Goal: Find specific page/section: Find specific page/section

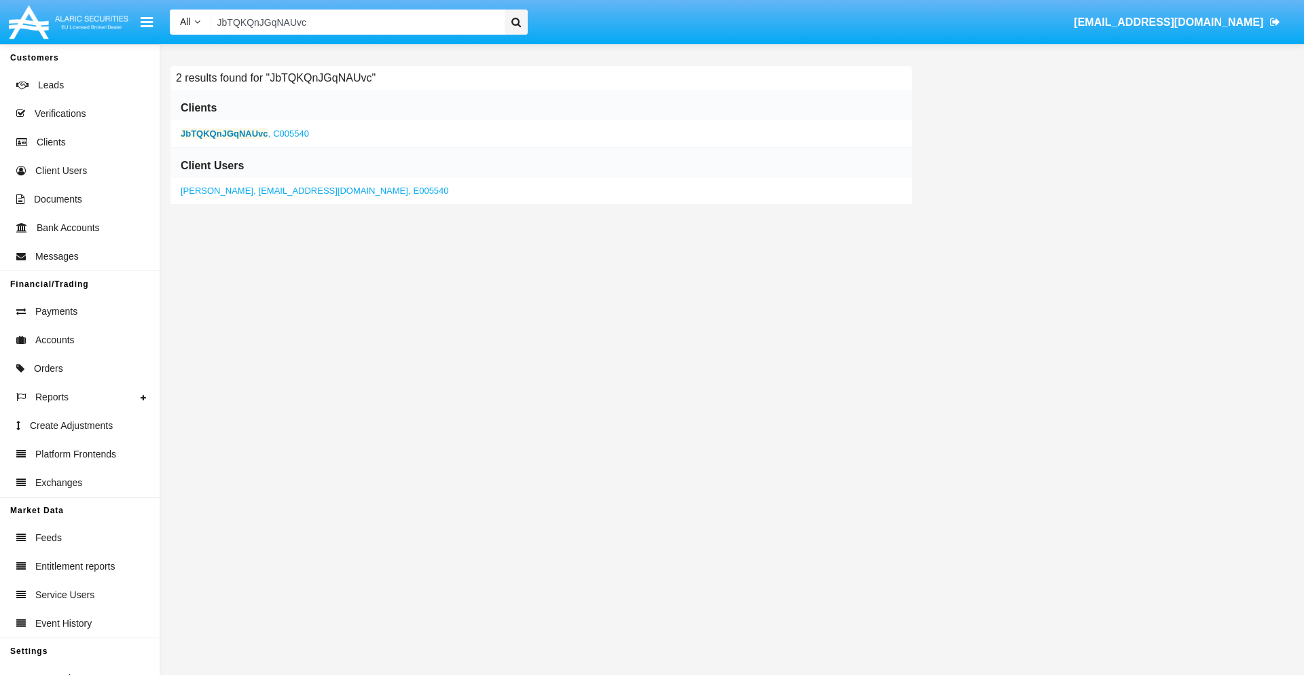
type input "JbTQKQnJGqNAUvc"
click at [224, 133] on b "JbTQKQnJGqNAUvc" at bounding box center [225, 133] width 88 height 10
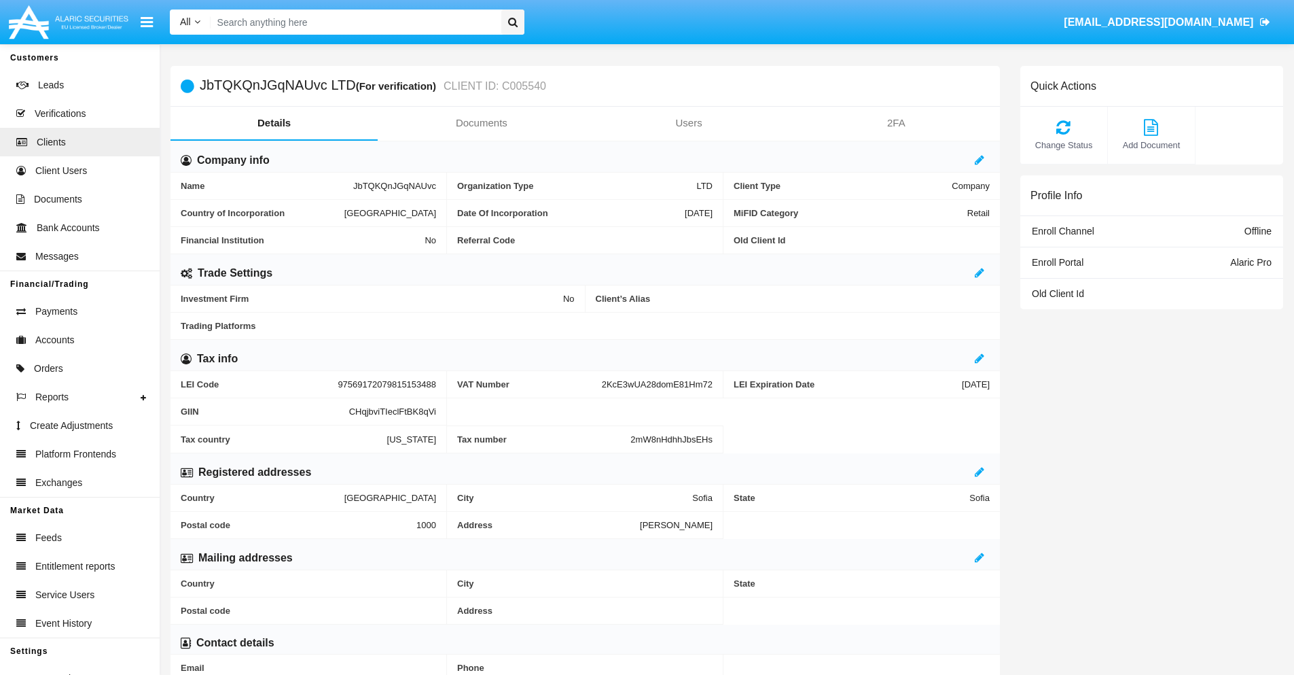
click at [481, 123] on link "Documents" at bounding box center [481, 123] width 207 height 33
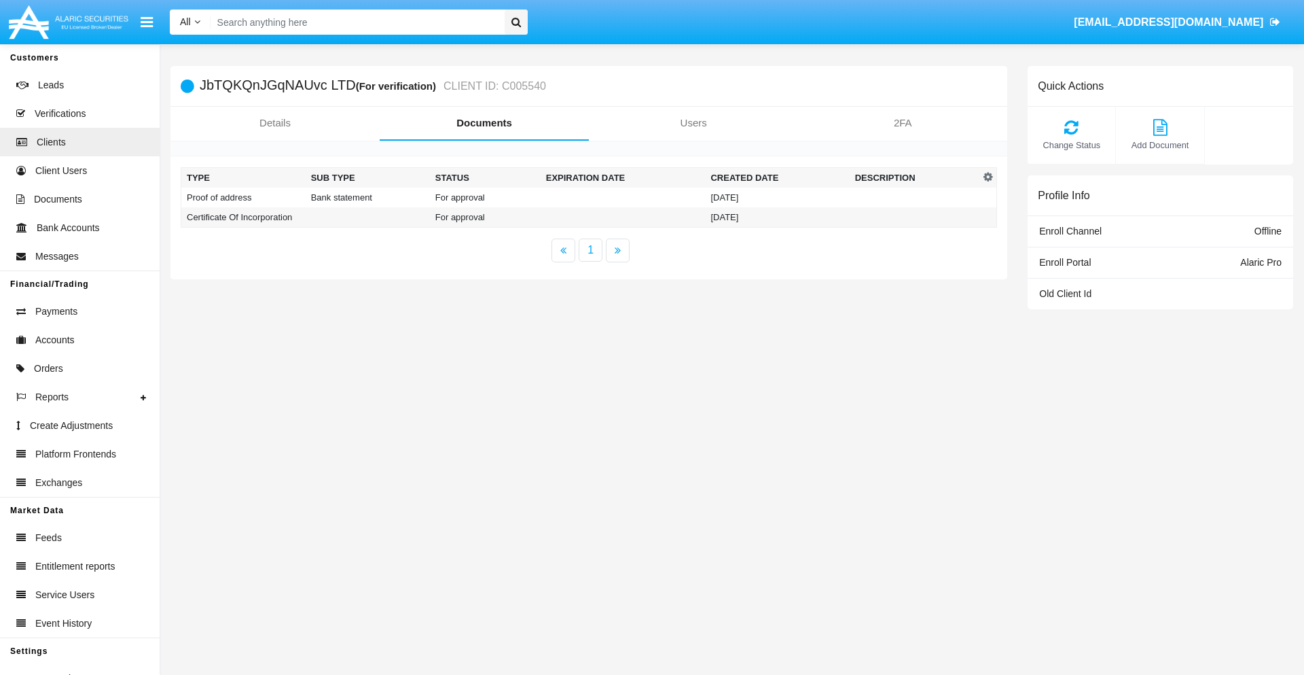
click at [243, 197] on td "Proof of address" at bounding box center [243, 197] width 124 height 20
